Goal: Information Seeking & Learning: Learn about a topic

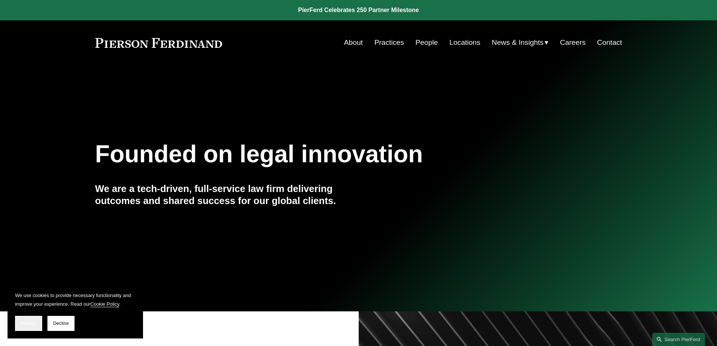
click at [22, 327] on button "Accept" at bounding box center [28, 323] width 27 height 15
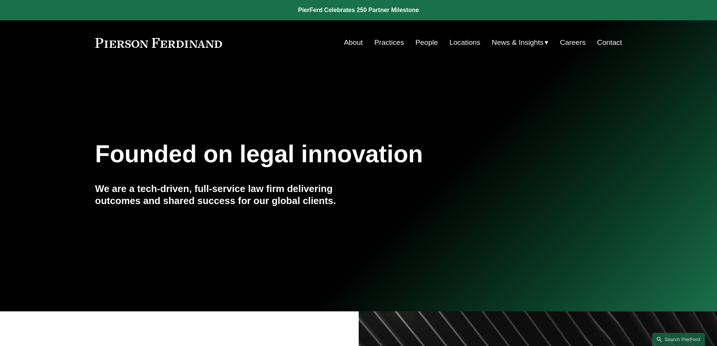
click at [463, 45] on link "Locations" at bounding box center [464, 42] width 31 height 14
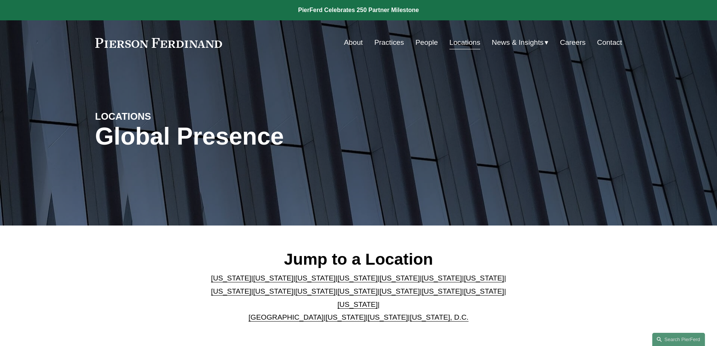
click at [425, 44] on link "People" at bounding box center [426, 42] width 23 height 14
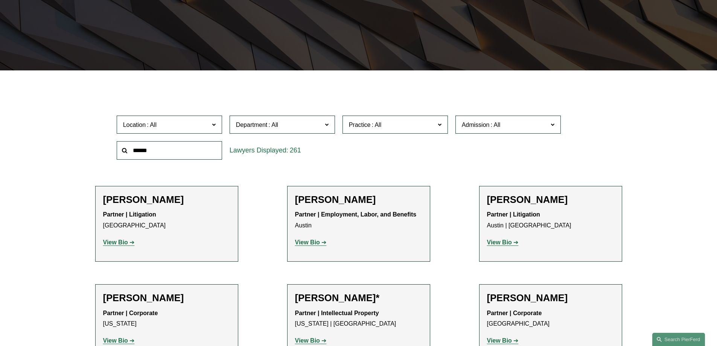
scroll to position [188, 0]
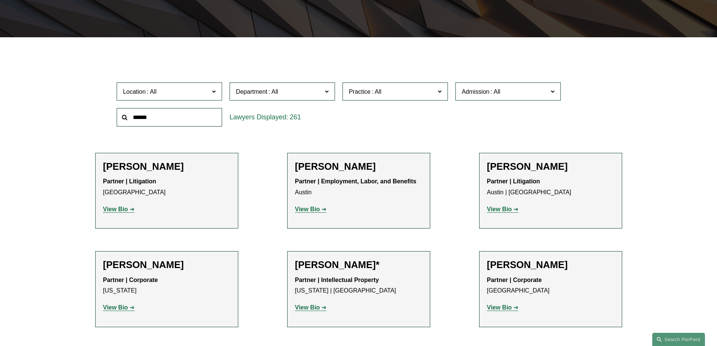
click at [157, 124] on input "text" at bounding box center [169, 117] width 105 height 18
type input "********"
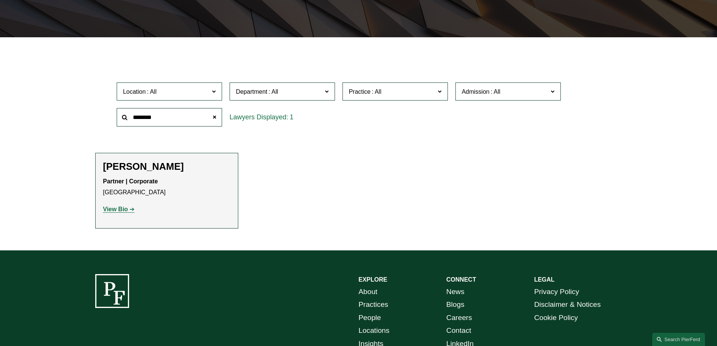
click at [123, 209] on strong "View Bio" at bounding box center [115, 209] width 25 height 6
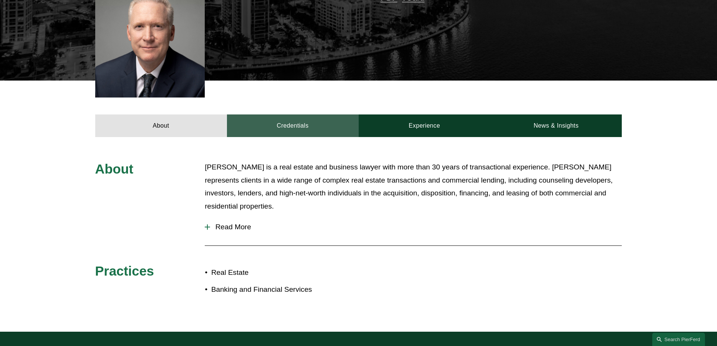
scroll to position [226, 0]
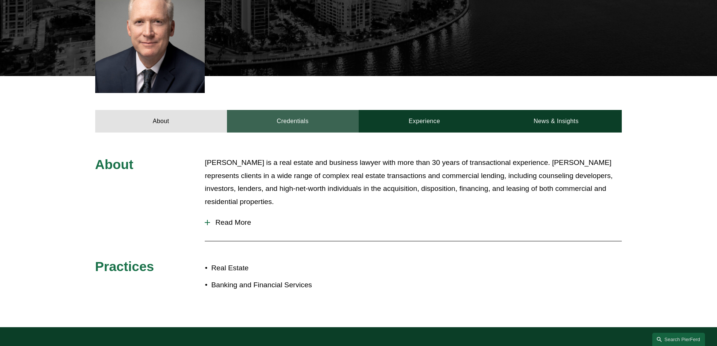
click at [238, 224] on span "Read More" at bounding box center [416, 222] width 412 height 8
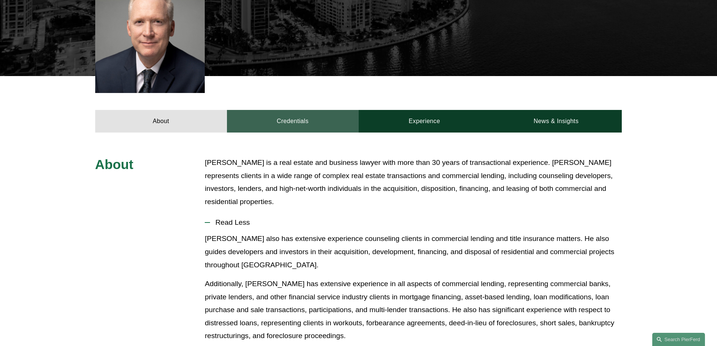
click at [295, 118] on link "Credentials" at bounding box center [293, 121] width 132 height 23
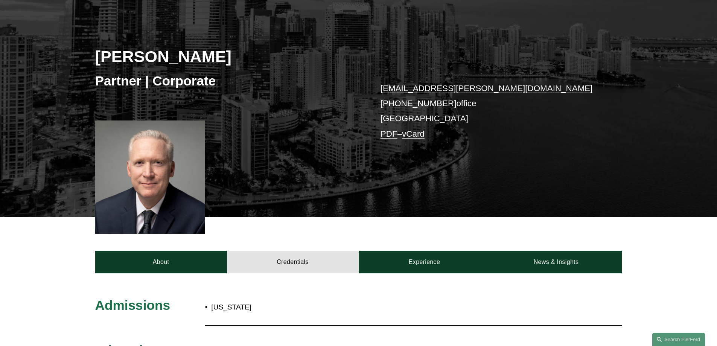
scroll to position [75, 0]
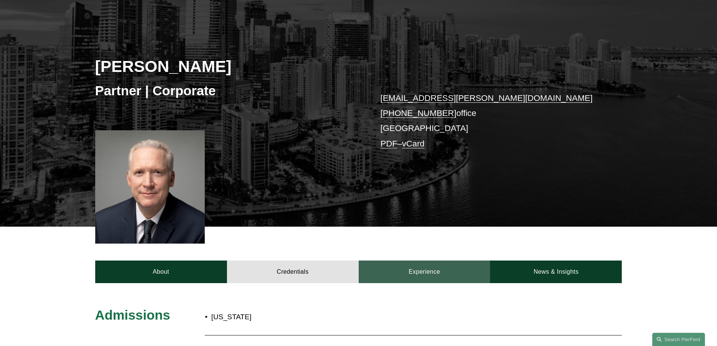
click at [419, 267] on link "Experience" at bounding box center [425, 271] width 132 height 23
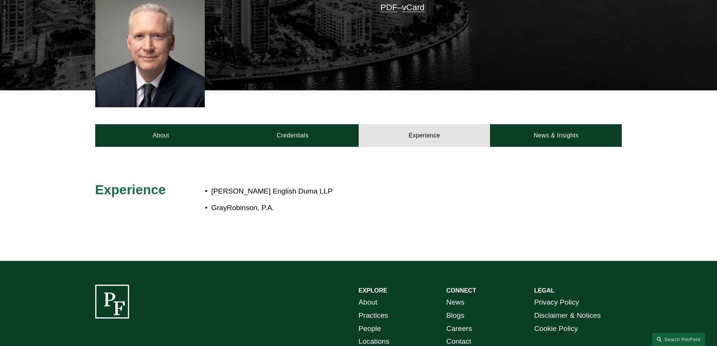
scroll to position [226, 0]
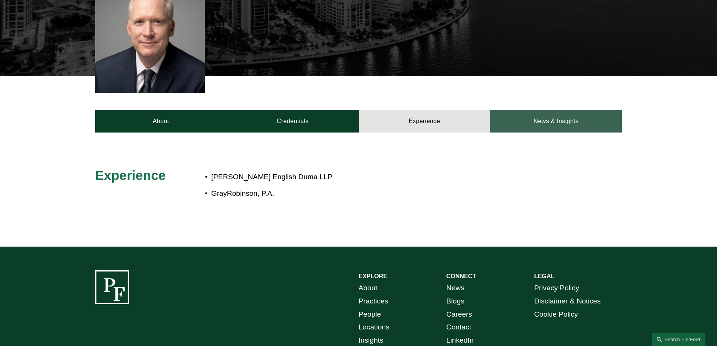
click at [603, 113] on link "News & Insights" at bounding box center [556, 121] width 132 height 23
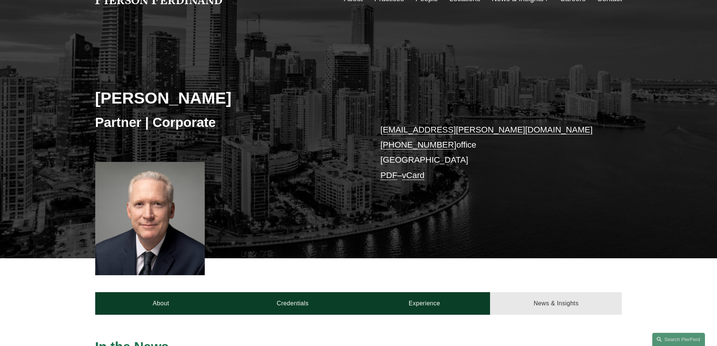
scroll to position [38, 0]
